Goal: Task Accomplishment & Management: Complete application form

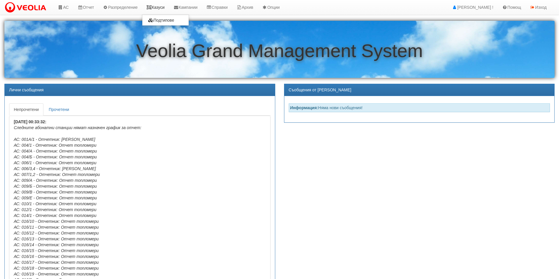
click at [162, 6] on link "Казуси" at bounding box center [155, 7] width 27 height 15
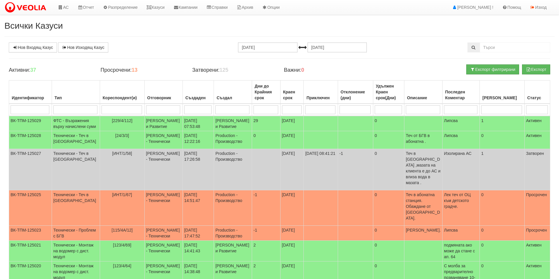
click at [146, 113] on input "search" at bounding box center [163, 110] width 34 height 9
type input "Ант"
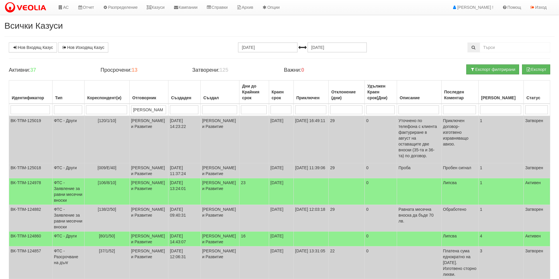
type input "Антоанета"
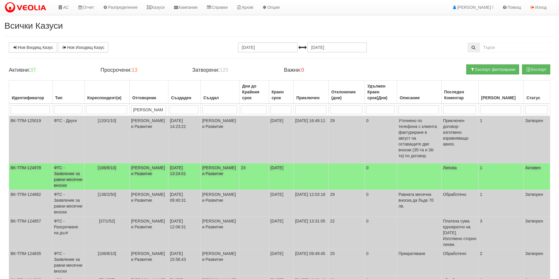
type input "Антоанета"
click at [107, 166] on span "[106/8/10]" at bounding box center [107, 168] width 18 height 5
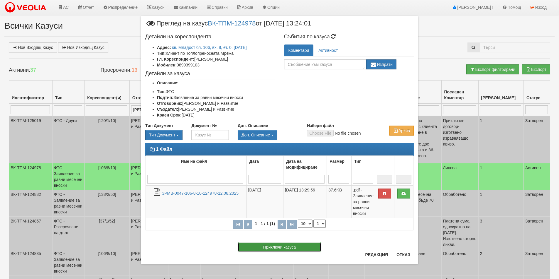
click at [270, 246] on button "Приключи казуса" at bounding box center [279, 247] width 84 height 10
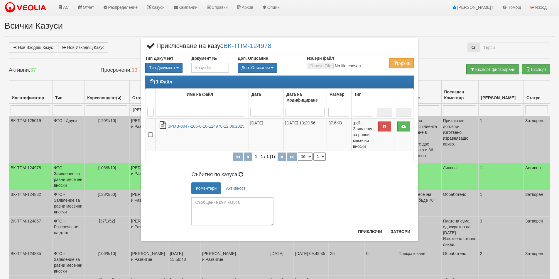
drag, startPoint x: 270, startPoint y: 216, endPoint x: 277, endPoint y: 234, distance: 19.6
click at [277, 234] on div "× Приключване на казус ВК-ТПМ-124978 Тип Документ Тип Документ П М ЗСП ОК СМПТ" at bounding box center [279, 139] width 277 height 203
click at [200, 203] on textarea at bounding box center [232, 212] width 82 height 28
type textarea "{"
drag, startPoint x: 213, startPoint y: 203, endPoint x: 174, endPoint y: 203, distance: 38.4
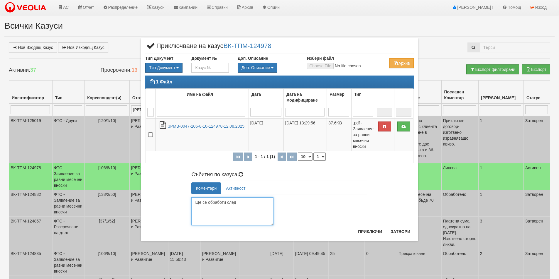
click at [174, 203] on div "Събития по казуса Коментари Активност Ще се обработи след Изпрати Женя Димитров…" at bounding box center [279, 197] width 277 height 57
type textarea "Обработено"
click at [362, 231] on button "Приключи" at bounding box center [369, 231] width 31 height 9
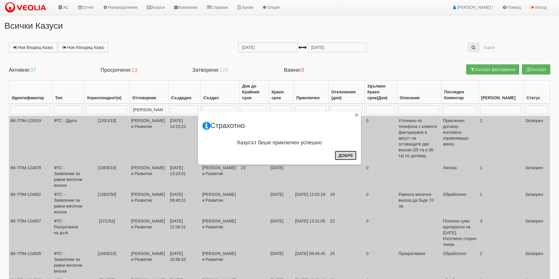
click at [345, 157] on button "Добре" at bounding box center [346, 155] width 22 height 9
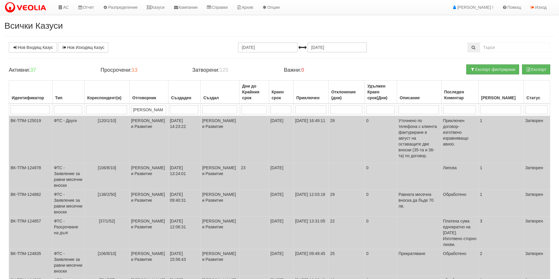
click at [534, 111] on input "search" at bounding box center [536, 110] width 23 height 9
type input "Aktiwe"
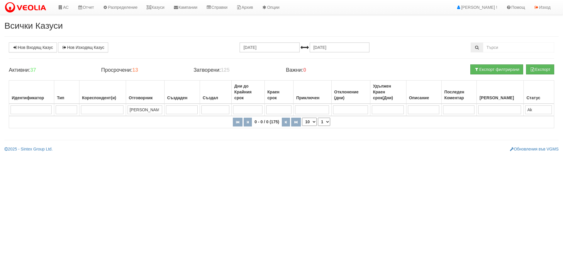
type input "A"
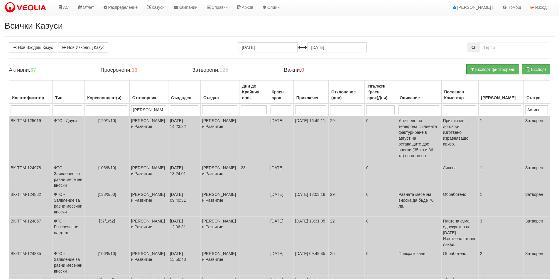
type input "Активен"
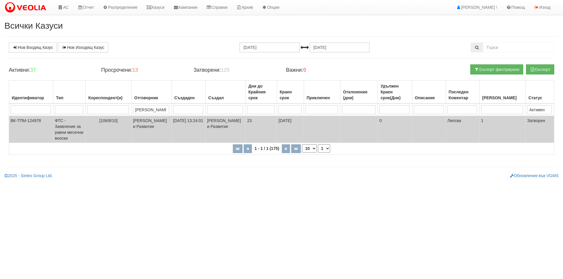
drag, startPoint x: 525, startPoint y: 112, endPoint x: 514, endPoint y: 112, distance: 10.6
click at [514, 112] on tr "Антоанета Активен" at bounding box center [281, 110] width 545 height 12
type input "Проср"
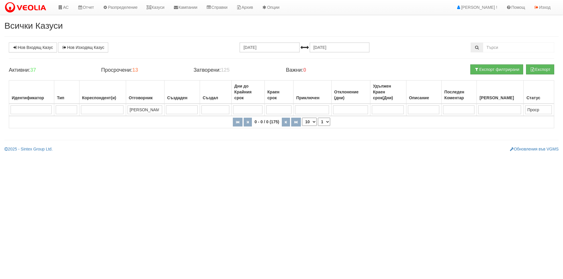
type input "Проср"
click at [26, 6] on img at bounding box center [26, 7] width 45 height 12
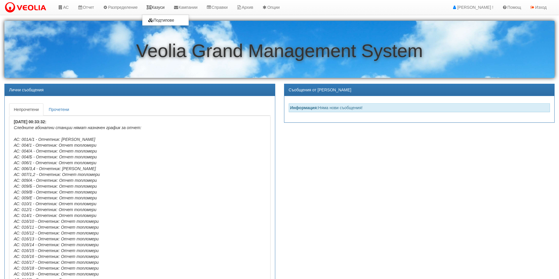
click at [162, 9] on link "Казуси" at bounding box center [155, 7] width 27 height 15
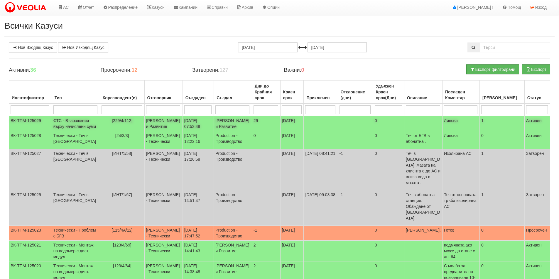
click at [62, 131] on td "ФТС - Възражения върху начислени суми" at bounding box center [76, 123] width 48 height 15
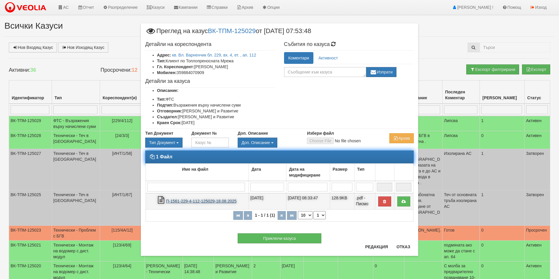
click at [197, 203] on link "П-1561-229-4-112-125029-18.08.2025" at bounding box center [201, 201] width 70 height 5
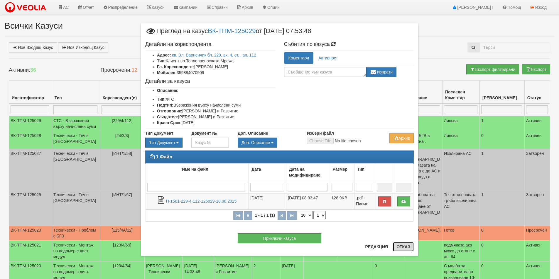
click at [406, 248] on button "Отказ" at bounding box center [403, 246] width 21 height 9
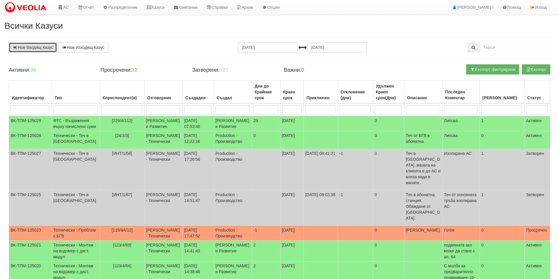
click at [34, 47] on link "Нов Входящ Казус" at bounding box center [33, 48] width 48 height 10
click at [28, 5] on img at bounding box center [26, 7] width 45 height 12
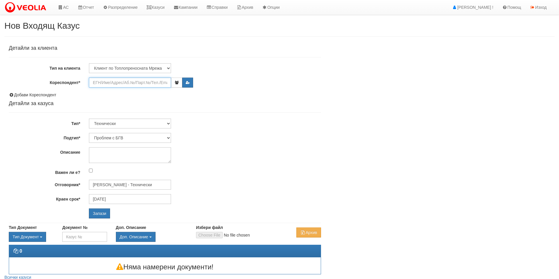
click at [120, 81] on input "Кореспондент*" at bounding box center [130, 83] width 82 height 10
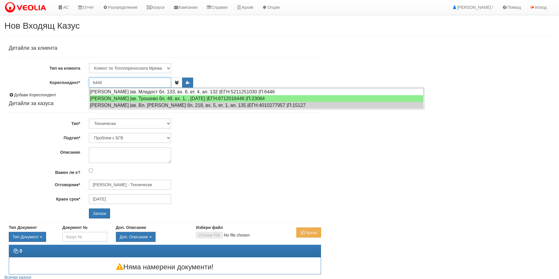
click at [114, 91] on div "[PERSON_NAME] |кв. Младост бл. 133, вх. 6, ет. 4, ап. 132 |ЕГН:5211251030 |П:64…" at bounding box center [256, 91] width 334 height 7
type input "[PERSON_NAME]"
type input "Дончо Дончев - Технически"
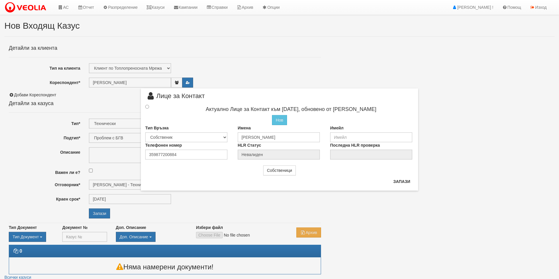
click at [145, 107] on div at bounding box center [152, 107] width 23 height 6
click at [148, 106] on input "radio" at bounding box center [147, 107] width 4 height 4
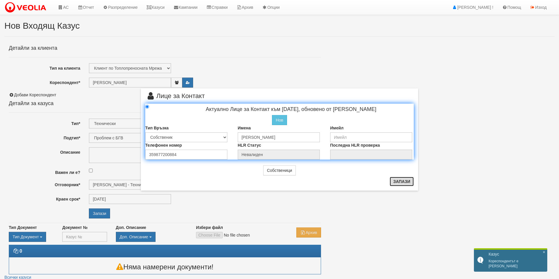
click at [400, 182] on button "Запази" at bounding box center [401, 181] width 24 height 9
radio input "true"
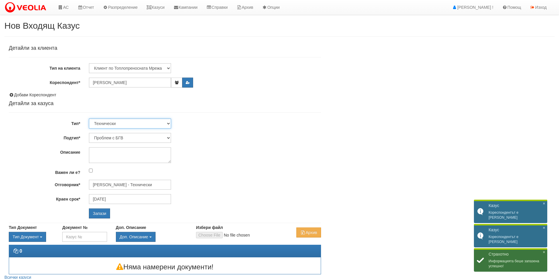
click at [167, 124] on select "Технически ФТС Търговски Административен Производствен Експлоатационен Финансов…" at bounding box center [130, 124] width 82 height 10
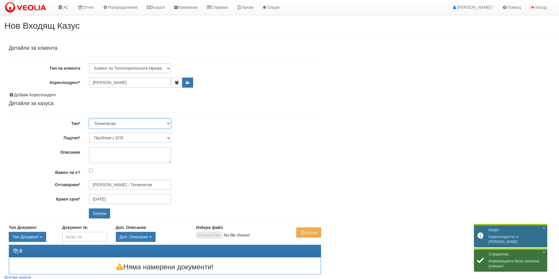
select select "1"
click at [89, 119] on select "Технически ФТС Търговски Административен Производствен Експлоатационен Финансов…" at bounding box center [130, 124] width 82 height 10
type input "[DATE]"
type input "[PERSON_NAME] и Развитие"
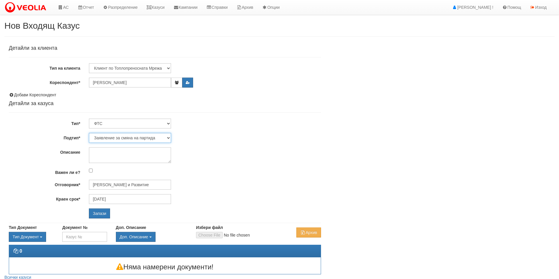
click at [166, 138] on select "Заявление за смяна на партида Заявление за равни месечни вноски Разпределение о…" at bounding box center [130, 138] width 82 height 10
select select "Заявление за равни месечни вноски"
click at [89, 133] on select "Заявление за смяна на партида Заявление за равни месечни вноски Разпределение о…" at bounding box center [130, 138] width 82 height 10
type input "[PERSON_NAME] и Развитие"
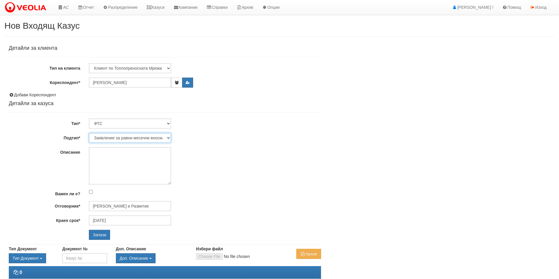
drag, startPoint x: 169, startPoint y: 161, endPoint x: 172, endPoint y: 183, distance: 22.2
click at [172, 183] on div at bounding box center [204, 165] width 240 height 37
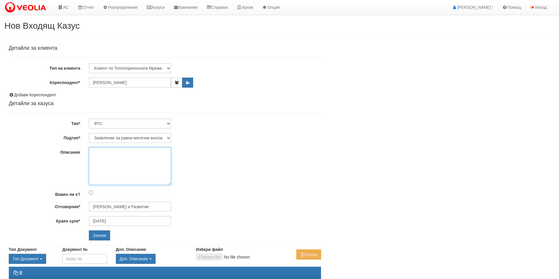
click at [98, 150] on textarea "Описание" at bounding box center [130, 166] width 82 height 38
type textarea "Искане за промяна на вноската на 150 лв, поради увеличение на брой обитатели."
click at [99, 236] on input "Запази" at bounding box center [99, 236] width 21 height 10
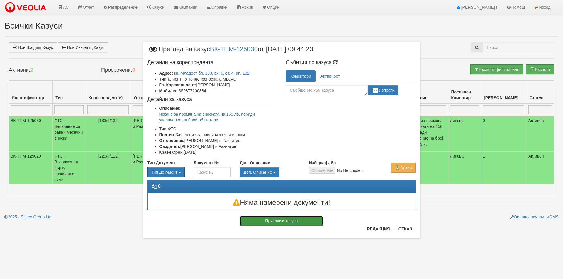
click at [296, 223] on button "Приключи казуса" at bounding box center [282, 221] width 84 height 10
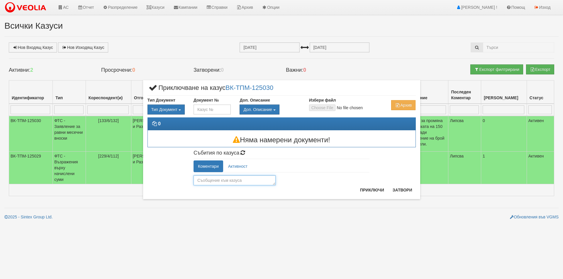
click at [217, 179] on textarea at bounding box center [235, 181] width 82 height 10
type textarea "Обработено"
click at [371, 191] on button "Приключи" at bounding box center [372, 190] width 31 height 9
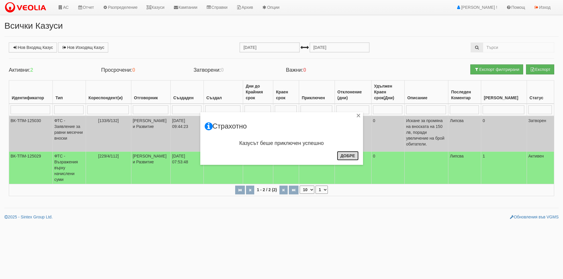
click at [353, 155] on button "Добре" at bounding box center [348, 155] width 22 height 9
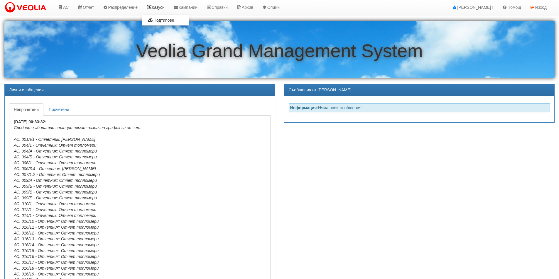
click at [161, 5] on link "Казуси" at bounding box center [155, 7] width 27 height 15
